Goal: Navigation & Orientation: Understand site structure

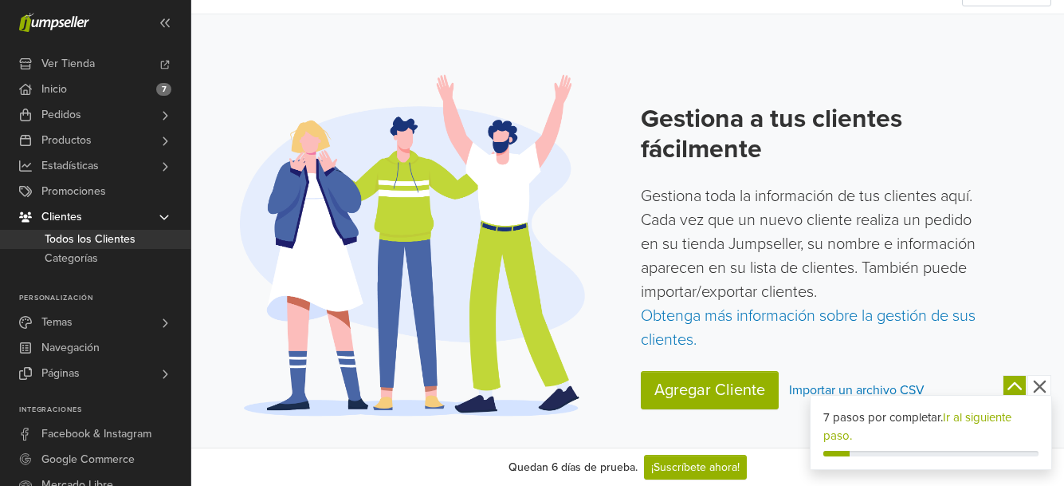
scroll to position [131, 0]
click at [1035, 389] on icon "button" at bounding box center [1039, 386] width 13 height 13
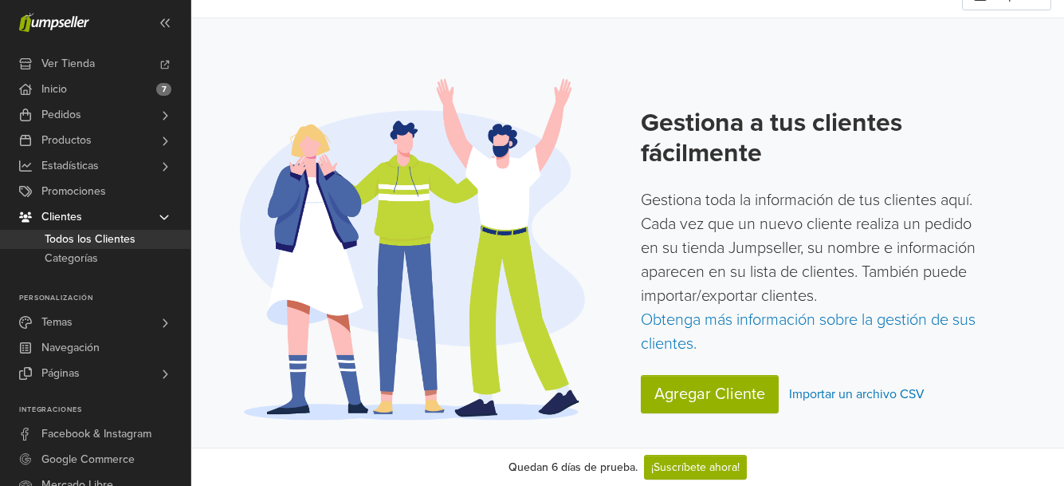
scroll to position [0, 0]
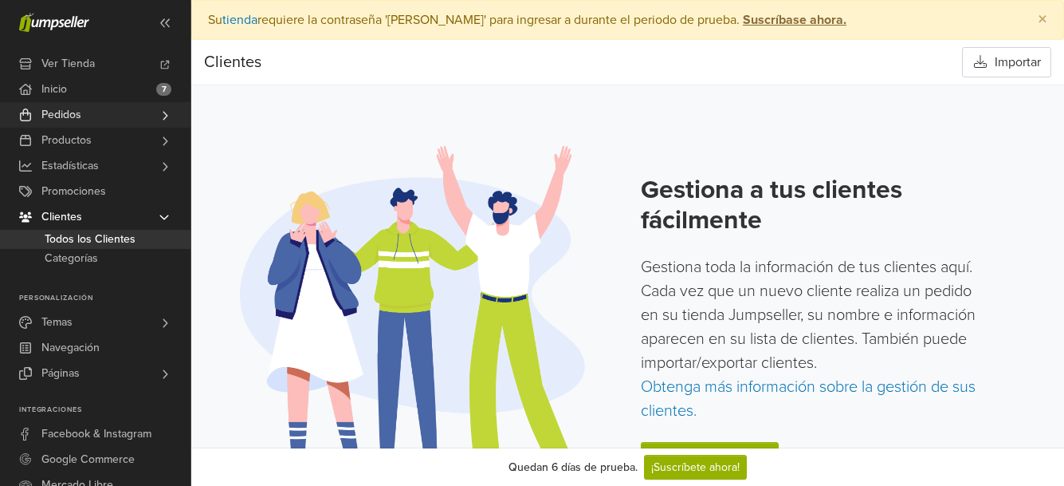
click at [81, 123] on span "Pedidos" at bounding box center [61, 115] width 40 height 26
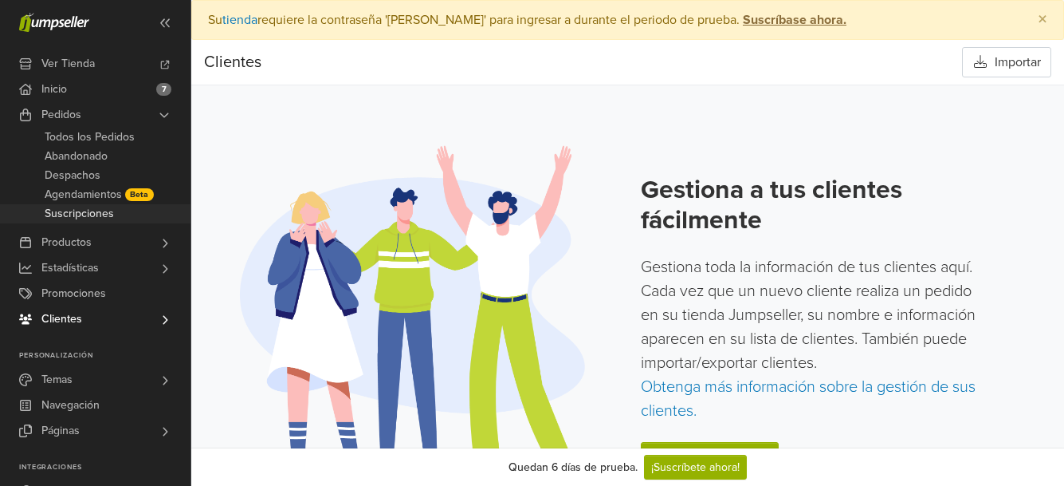
click at [104, 223] on span "Suscripciones" at bounding box center [79, 213] width 69 height 19
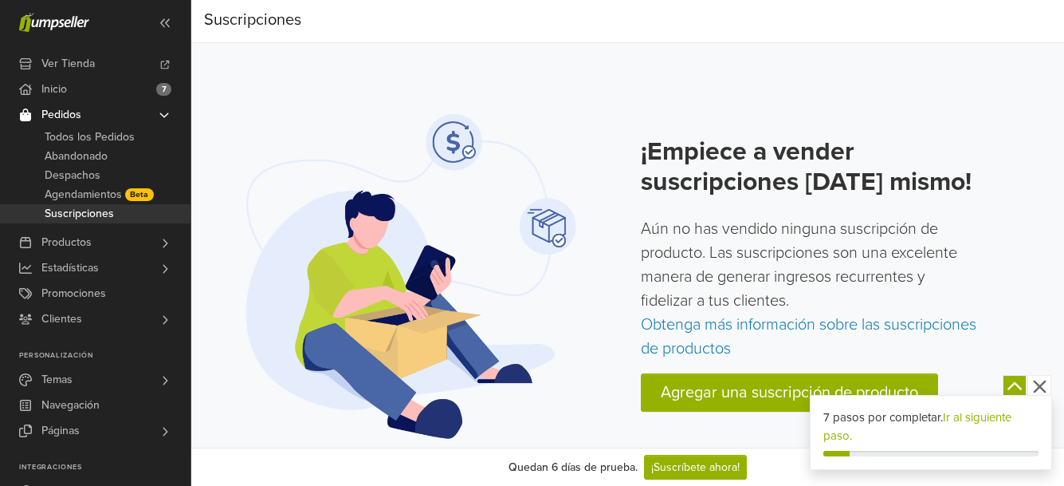
scroll to position [66, 0]
click at [154, 142] on link "Todos los Pedidos" at bounding box center [95, 137] width 191 height 19
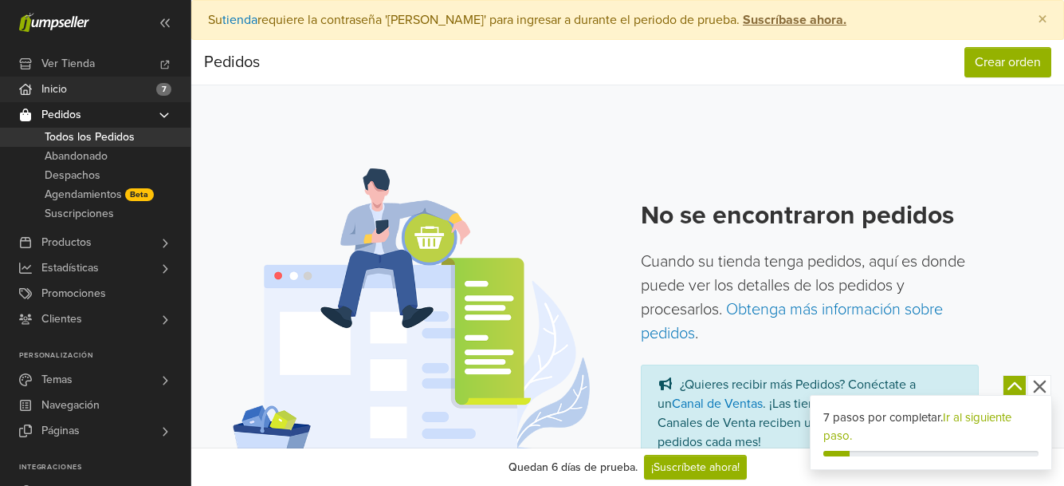
click at [169, 94] on span "7" at bounding box center [163, 89] width 15 height 13
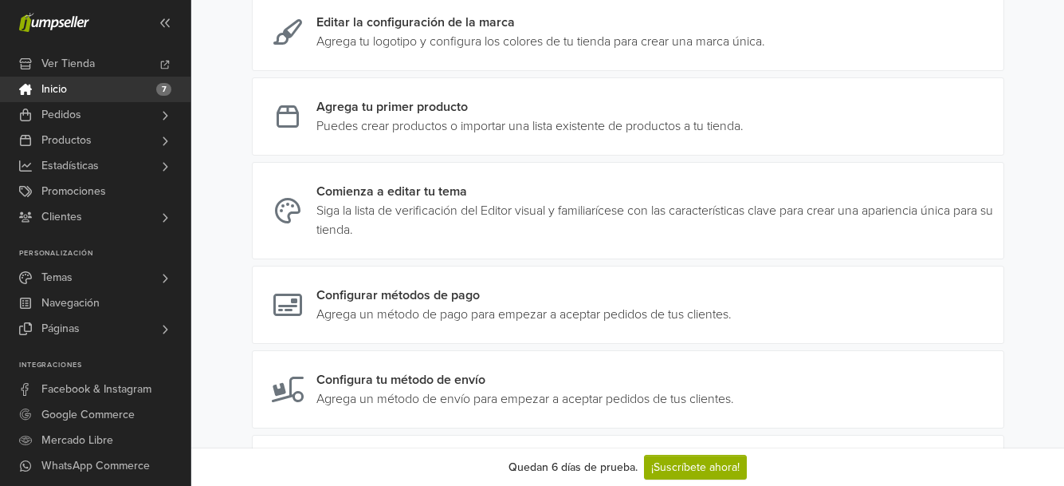
scroll to position [351, 0]
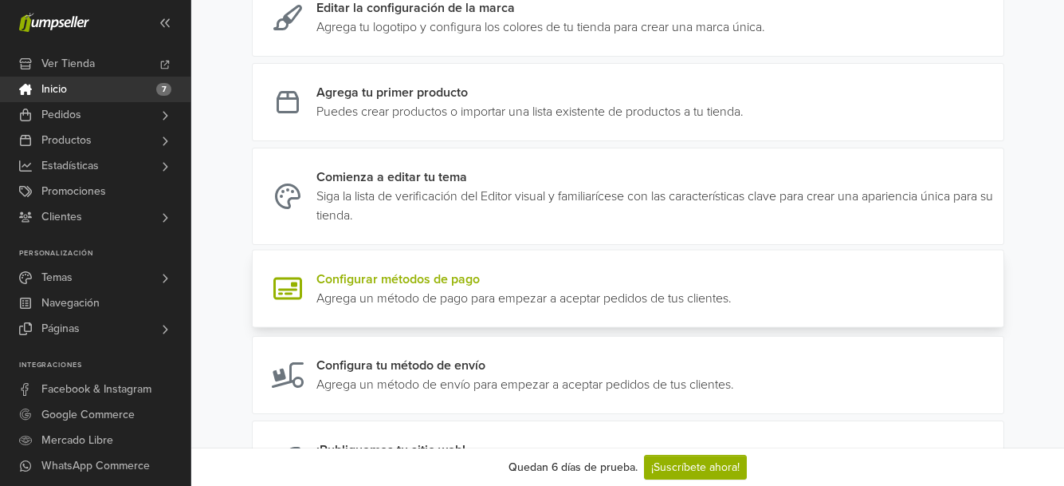
click at [732, 308] on link at bounding box center [732, 288] width 0 height 38
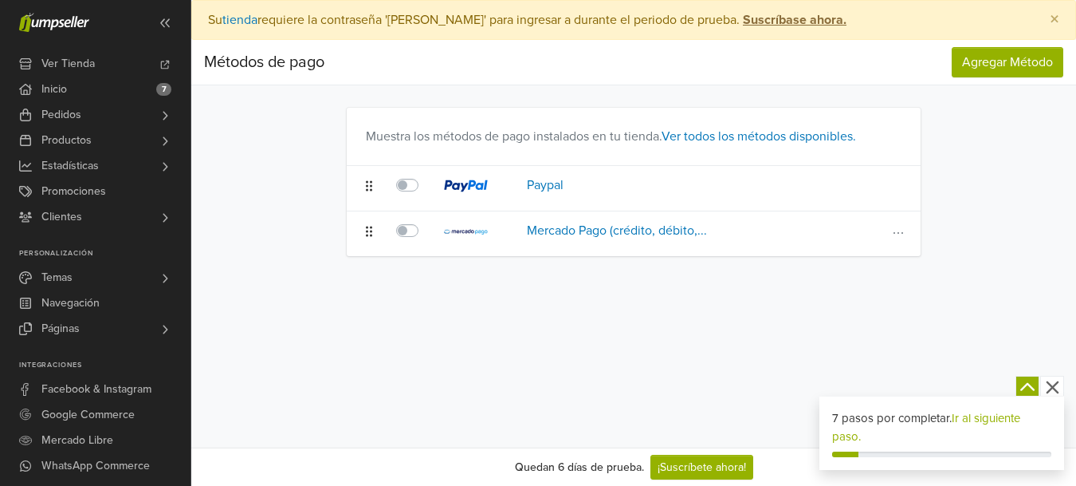
click at [425, 221] on label at bounding box center [425, 221] width 0 height 0
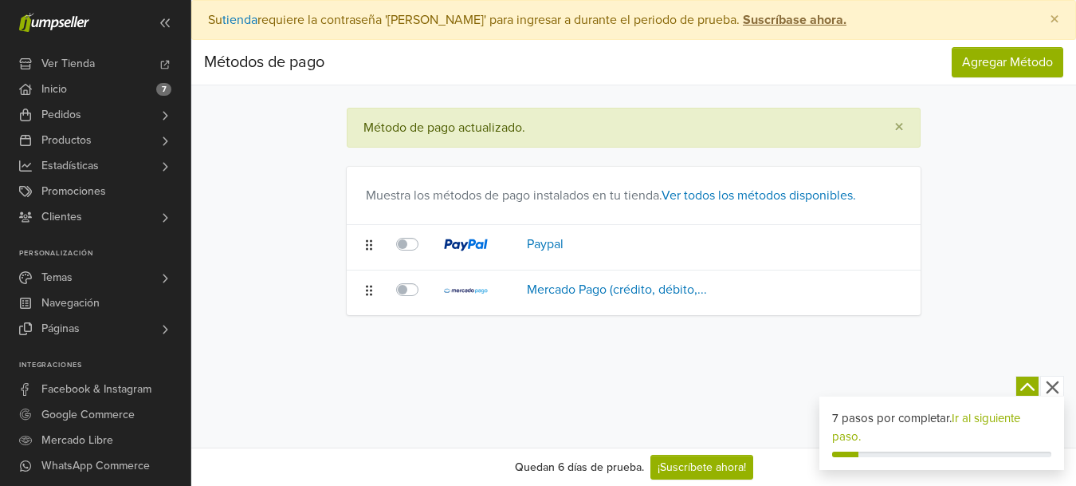
click at [418, 243] on td at bounding box center [411, 247] width 48 height 45
click at [846, 203] on link "Ver todos los métodos disponibles." at bounding box center [759, 195] width 195 height 16
click at [66, 92] on span "Inicio" at bounding box center [54, 90] width 26 height 26
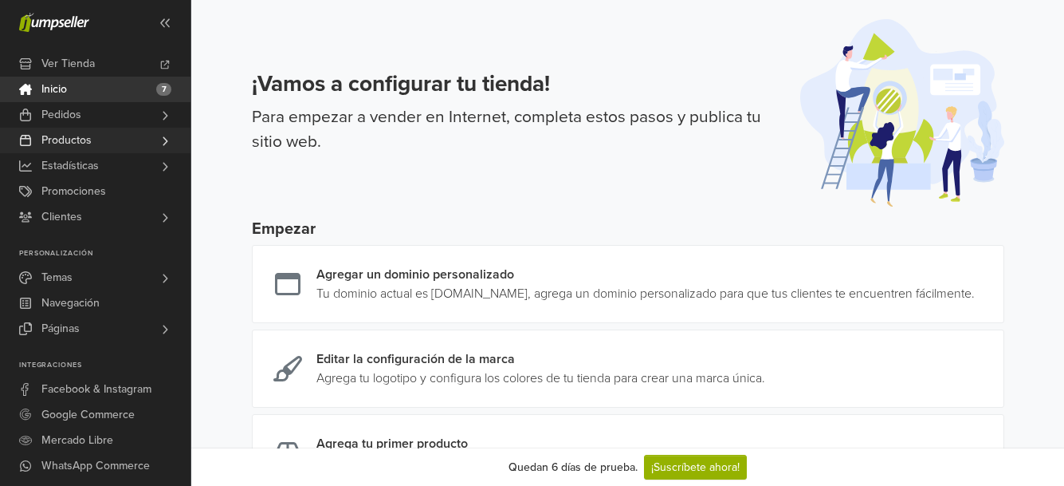
click at [92, 151] on span "Productos" at bounding box center [66, 141] width 50 height 26
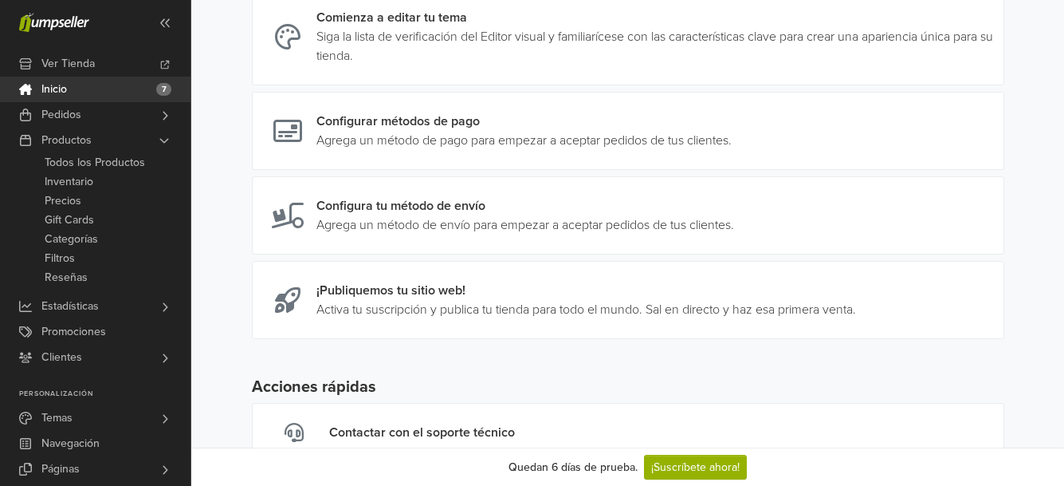
scroll to position [553, 0]
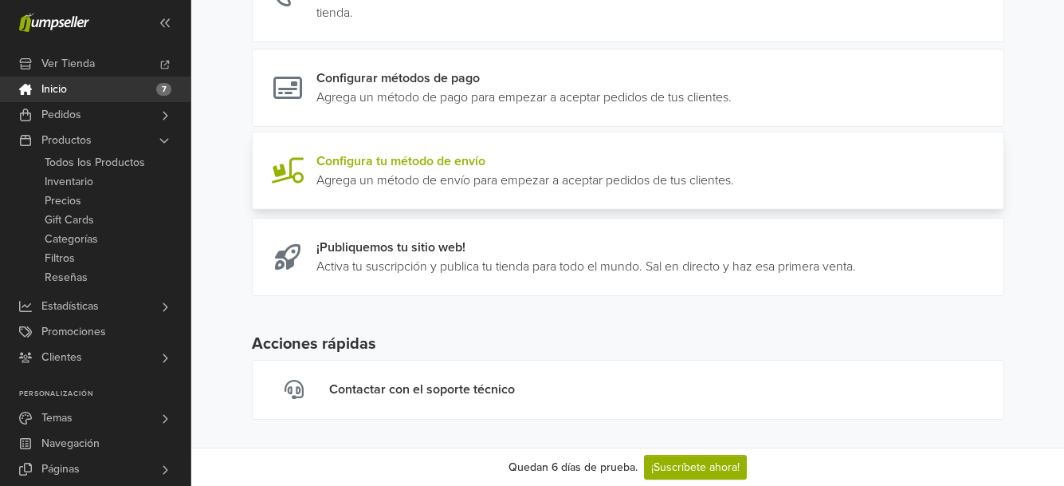
click at [734, 190] on link at bounding box center [734, 170] width 0 height 38
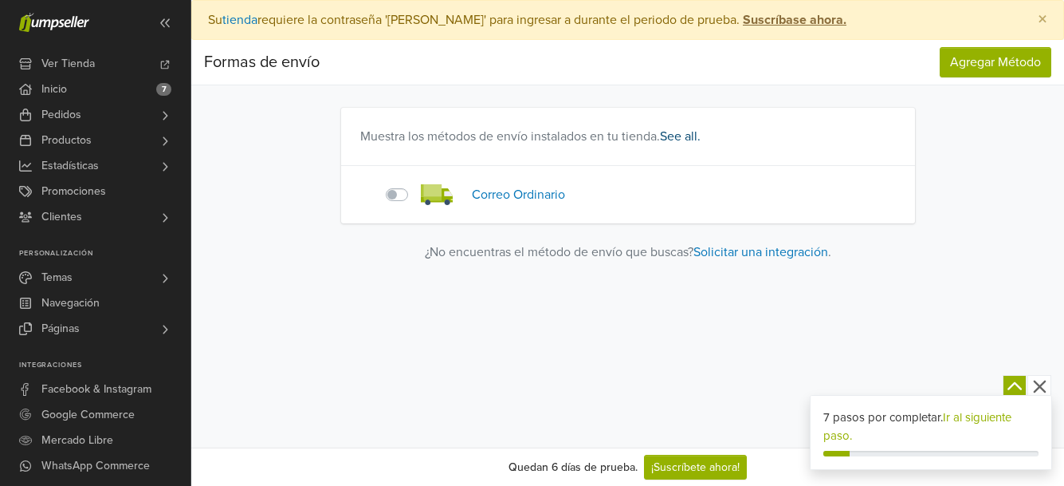
click at [701, 144] on link "See all." at bounding box center [680, 136] width 41 height 16
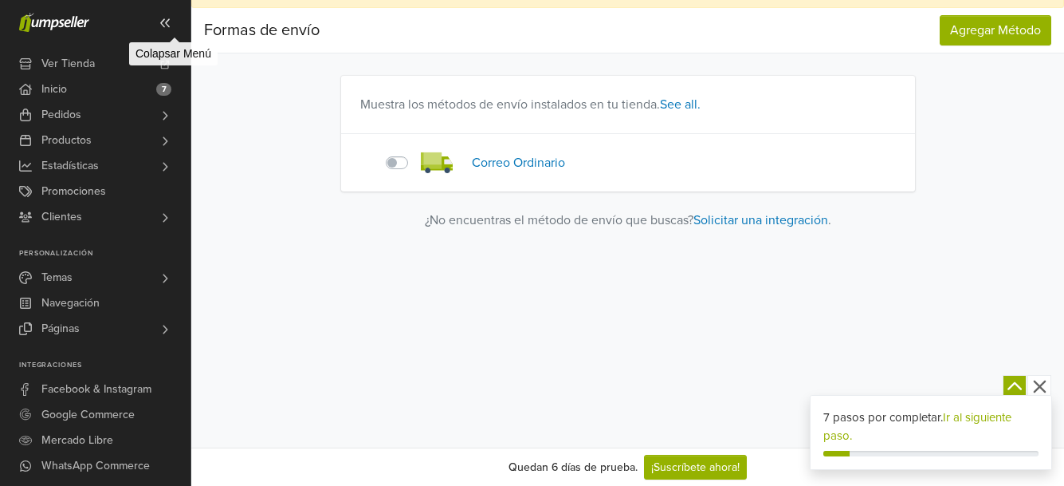
click at [171, 21] on icon at bounding box center [165, 23] width 13 height 13
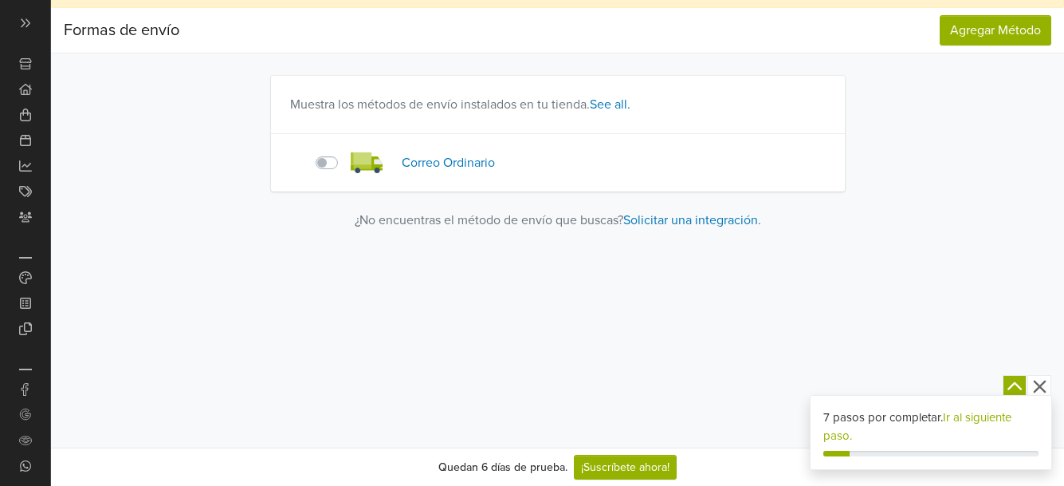
click at [1040, 384] on icon "button" at bounding box center [1039, 386] width 13 height 13
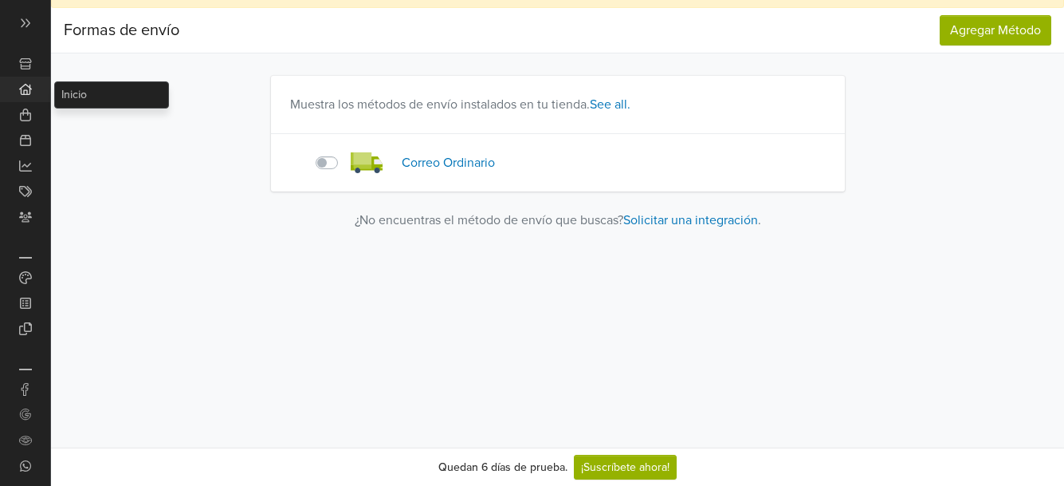
click at [30, 95] on icon at bounding box center [25, 89] width 13 height 13
